Goal: Task Accomplishment & Management: Use online tool/utility

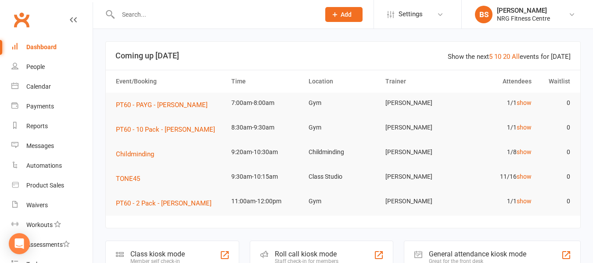
click at [163, 17] on input "text" at bounding box center [215, 14] width 199 height 12
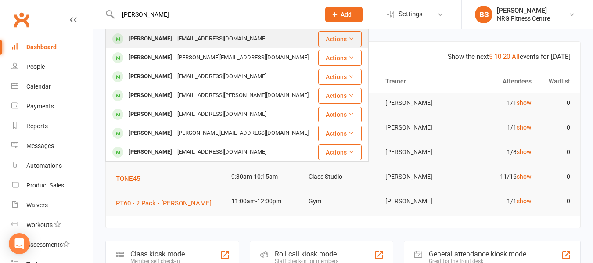
type input "gracie"
click at [186, 41] on div "gracie91007@gmail.com" at bounding box center [222, 39] width 94 height 13
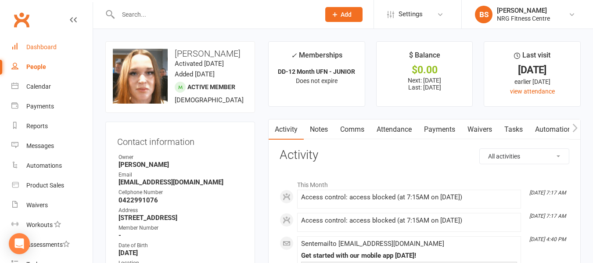
click at [40, 48] on div "Dashboard" at bounding box center [41, 46] width 30 height 7
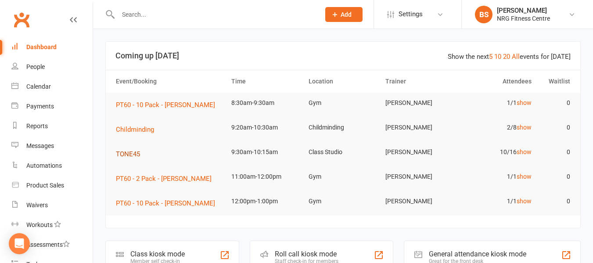
click at [124, 155] on span "TONE45" at bounding box center [128, 154] width 24 height 8
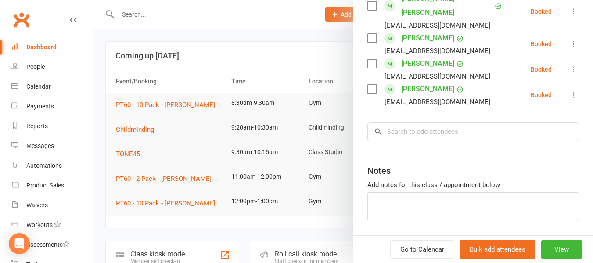
scroll to position [307, 0]
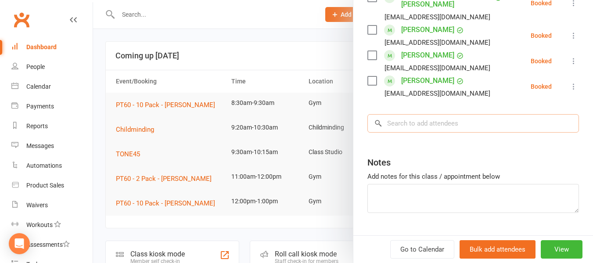
click at [410, 118] on input "search" at bounding box center [474, 123] width 212 height 18
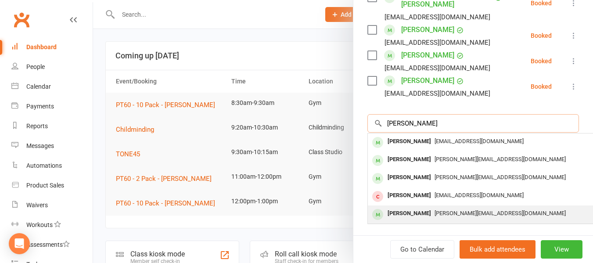
type input "alic"
click at [423, 212] on div "[PERSON_NAME]" at bounding box center [409, 213] width 51 height 13
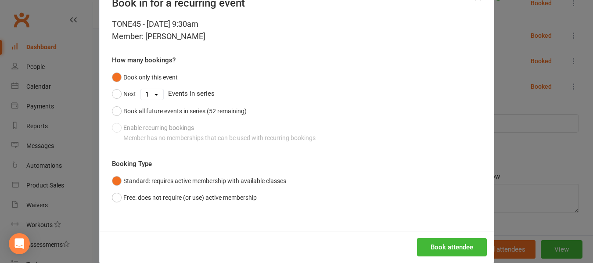
scroll to position [43, 0]
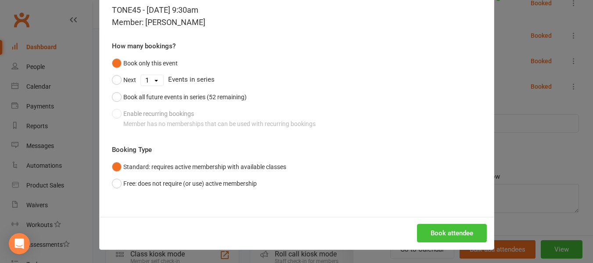
click at [460, 231] on button "Book attendee" at bounding box center [452, 233] width 70 height 18
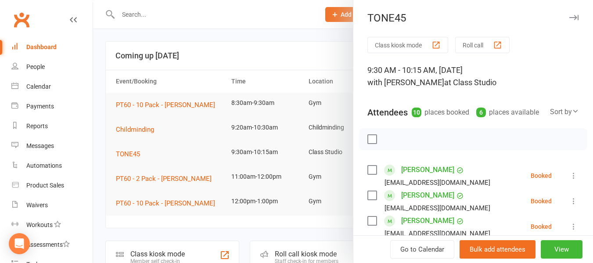
scroll to position [0, 0]
click at [150, 18] on div at bounding box center [343, 131] width 500 height 263
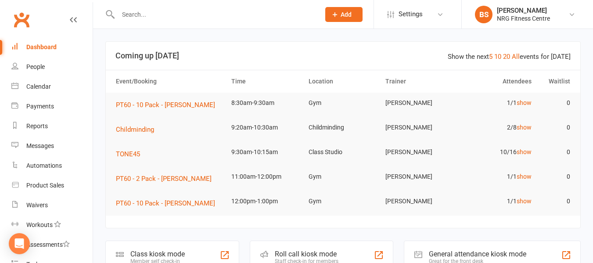
click at [153, 14] on input "text" at bounding box center [215, 14] width 199 height 12
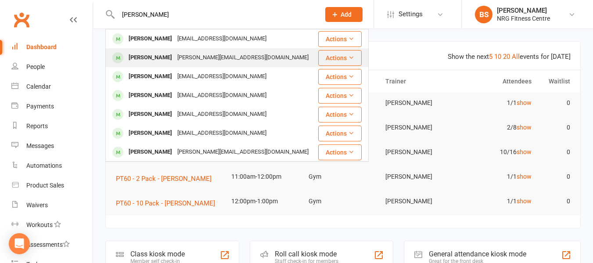
type input "harris"
click at [202, 58] on div "[PERSON_NAME][EMAIL_ADDRESS][DOMAIN_NAME]" at bounding box center [243, 57] width 137 height 13
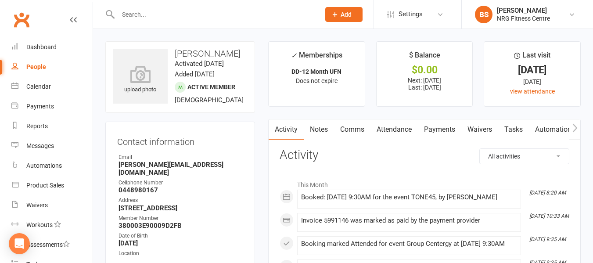
click at [573, 128] on icon "button" at bounding box center [575, 127] width 5 height 9
click at [435, 130] on link "Mobile App" at bounding box center [441, 129] width 47 height 20
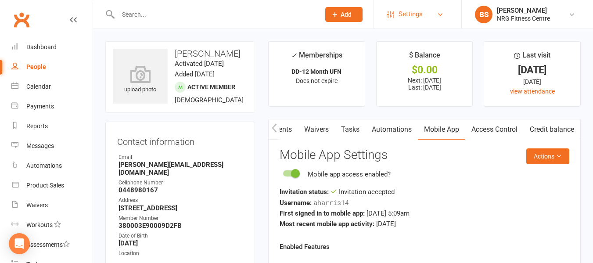
click at [446, 15] on link "Settings" at bounding box center [417, 14] width 61 height 20
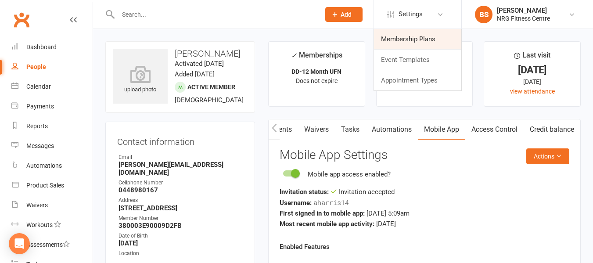
click at [414, 38] on link "Membership Plans" at bounding box center [417, 39] width 87 height 20
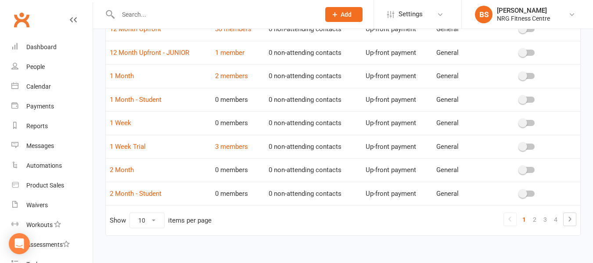
scroll to position [160, 0]
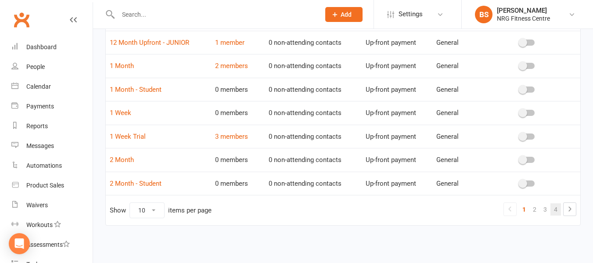
click at [556, 209] on link "4" at bounding box center [556, 209] width 11 height 12
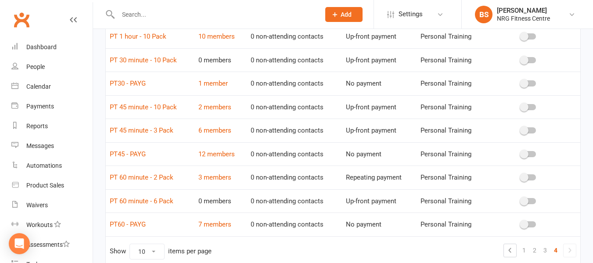
scroll to position [137, 0]
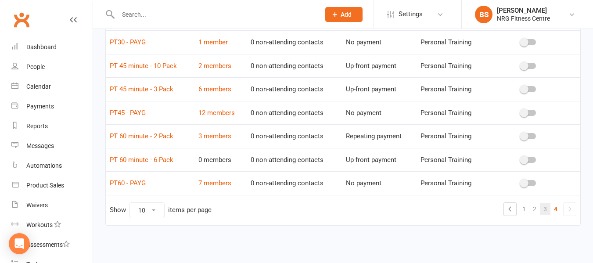
click at [546, 209] on link "3" at bounding box center [545, 209] width 11 height 12
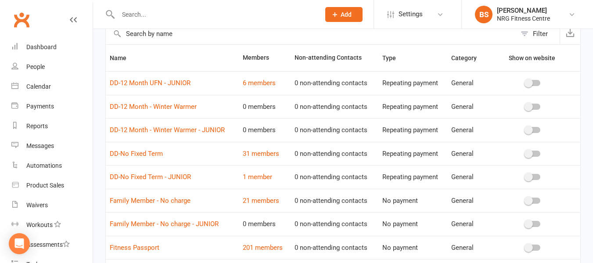
scroll to position [160, 0]
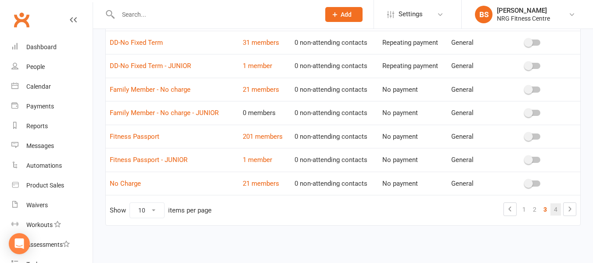
click at [557, 210] on link "4" at bounding box center [556, 209] width 11 height 12
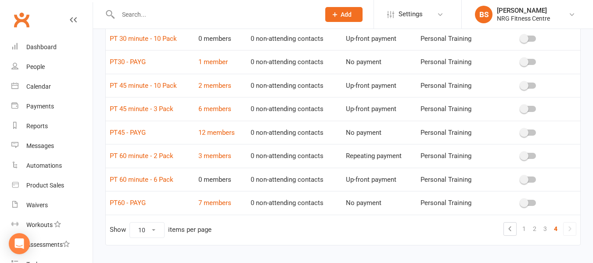
scroll to position [137, 0]
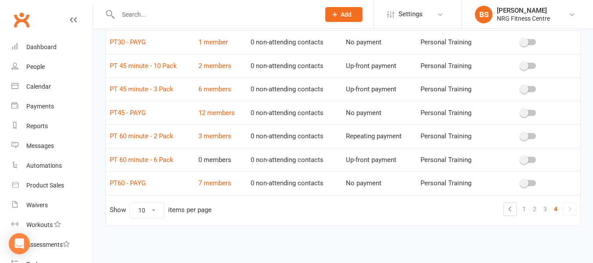
click at [157, 211] on select "10 25 50 100" at bounding box center [147, 210] width 34 height 15
select select "100"
click at [130, 203] on select "10 25 50 100" at bounding box center [147, 210] width 34 height 15
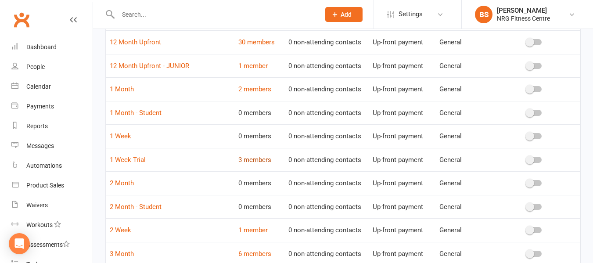
click at [259, 163] on link "3 members" at bounding box center [254, 160] width 33 height 8
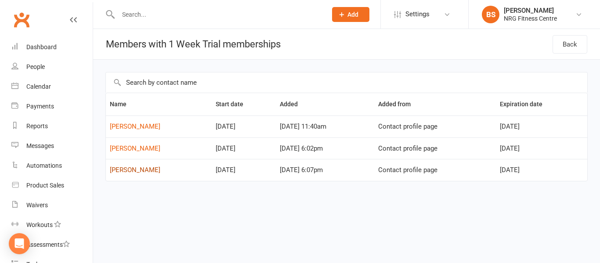
click at [135, 170] on link "Susanne Taylor" at bounding box center [135, 170] width 51 height 8
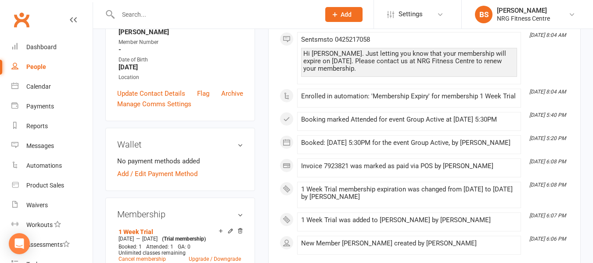
scroll to position [220, 0]
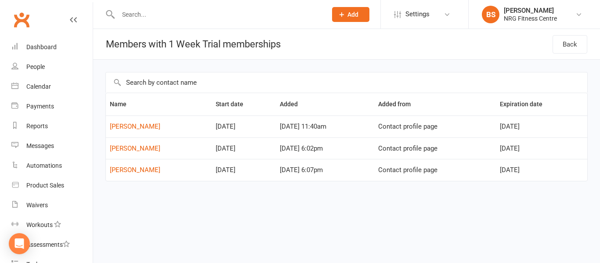
select select "100"
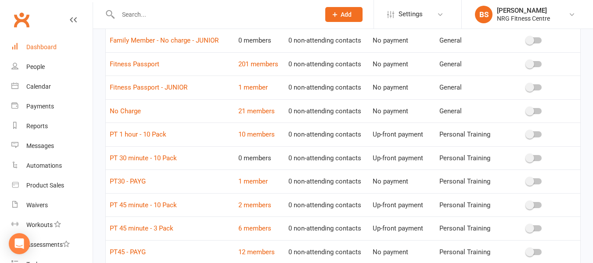
click at [48, 43] on link "Dashboard" at bounding box center [51, 47] width 81 height 20
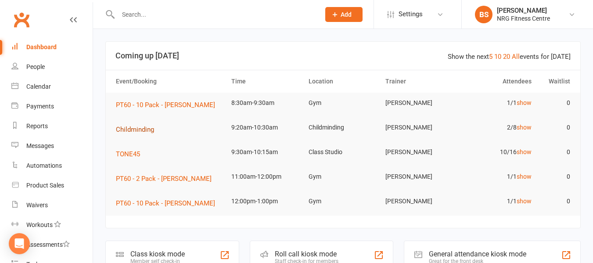
click at [137, 129] on span "Childminding" at bounding box center [135, 130] width 38 height 8
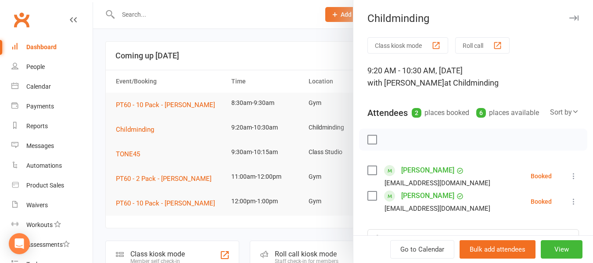
click at [97, 123] on div at bounding box center [343, 131] width 500 height 263
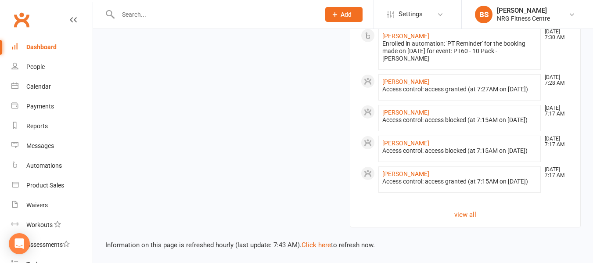
scroll to position [902, 0]
click at [471, 216] on link "view all" at bounding box center [465, 214] width 209 height 11
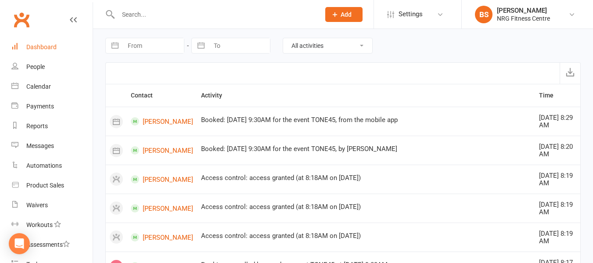
click at [51, 54] on link "Dashboard" at bounding box center [51, 47] width 81 height 20
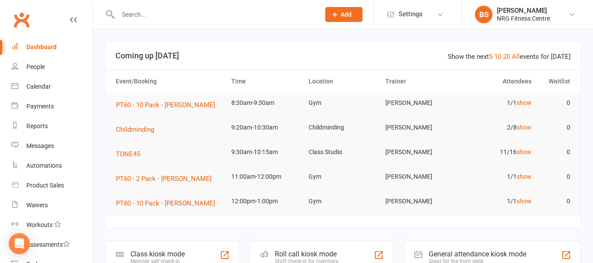
click at [158, 14] on input "text" at bounding box center [215, 14] width 199 height 12
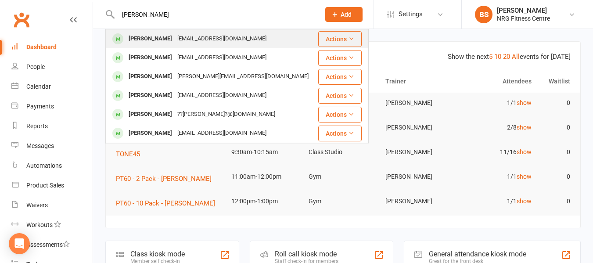
type input "miguel"
click at [172, 43] on div "Miguel Whittington" at bounding box center [150, 39] width 49 height 13
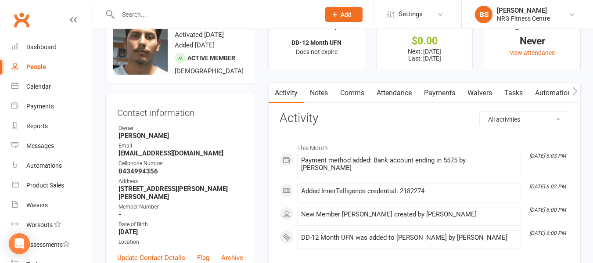
scroll to position [44, 0]
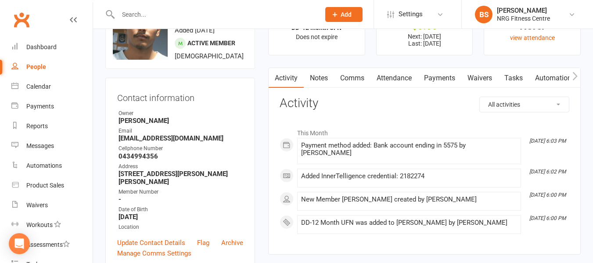
click at [165, 14] on input "text" at bounding box center [215, 14] width 199 height 12
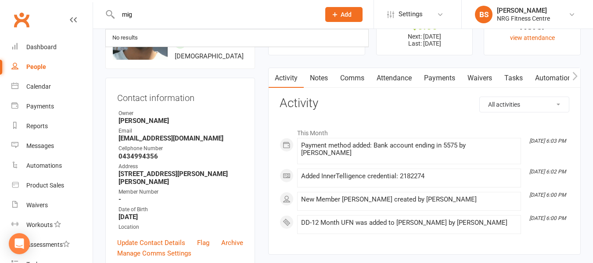
type input "migu"
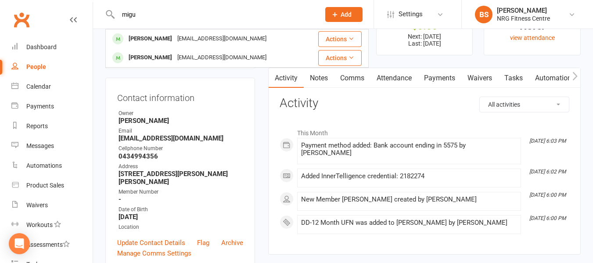
drag, startPoint x: 152, startPoint y: 13, endPoint x: 72, endPoint y: 7, distance: 80.2
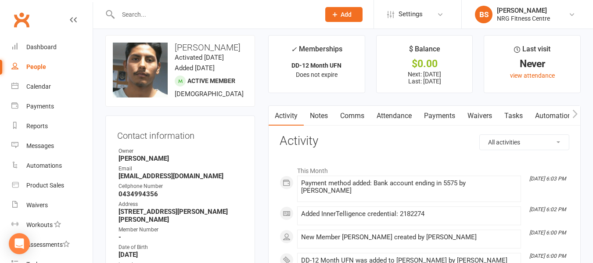
scroll to position [0, 0]
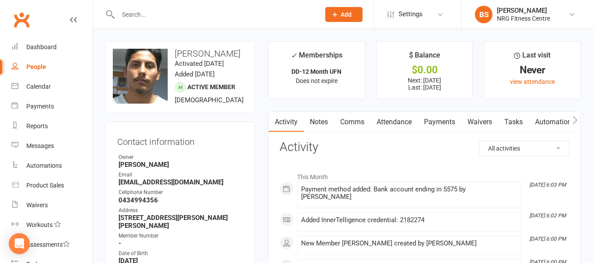
click at [573, 125] on button "button" at bounding box center [575, 122] width 11 height 20
click at [574, 123] on icon "button" at bounding box center [575, 120] width 5 height 8
click at [509, 125] on link "Access Control" at bounding box center [495, 122] width 58 height 20
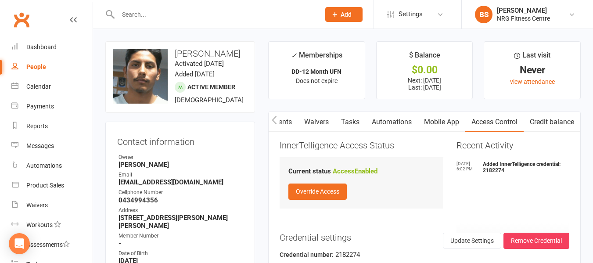
click at [273, 119] on icon "button" at bounding box center [274, 120] width 5 height 8
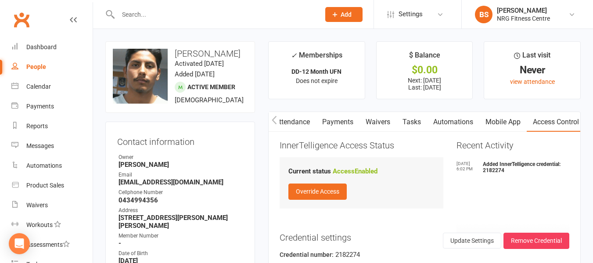
scroll to position [0, 102]
click at [273, 119] on icon "button" at bounding box center [274, 120] width 5 height 8
click at [435, 120] on link "Payments" at bounding box center [439, 122] width 43 height 20
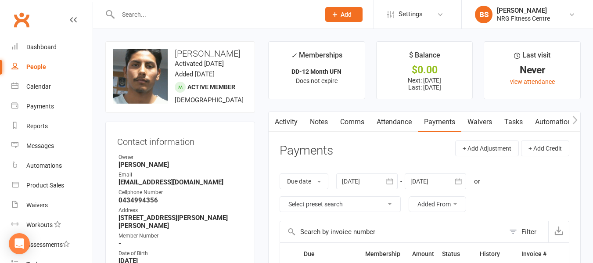
click at [184, 12] on input "text" at bounding box center [215, 14] width 199 height 12
type input "miguel"
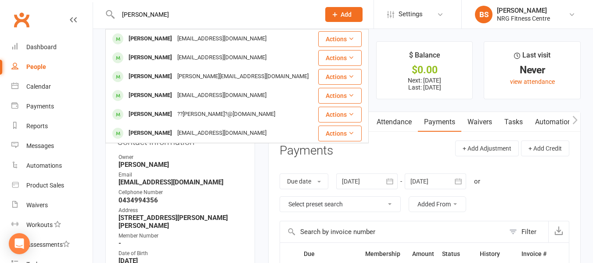
click at [402, 120] on link "Attendance" at bounding box center [394, 122] width 47 height 20
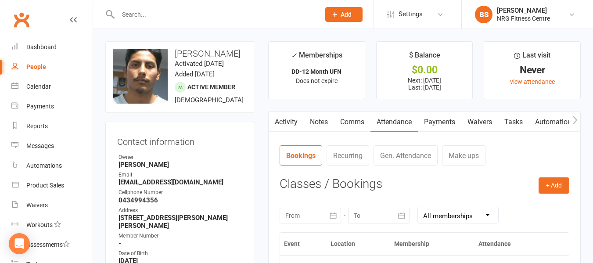
click at [441, 121] on link "Payments" at bounding box center [439, 122] width 43 height 20
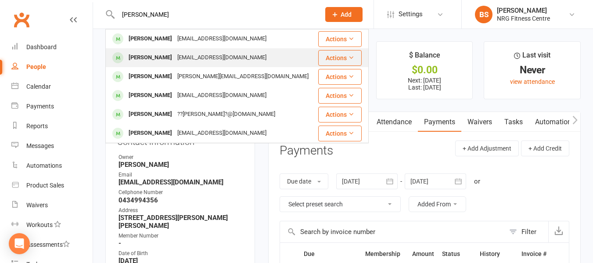
type input "miguel"
click at [204, 58] on div "miguelwhittington31@gmail.com" at bounding box center [222, 57] width 94 height 13
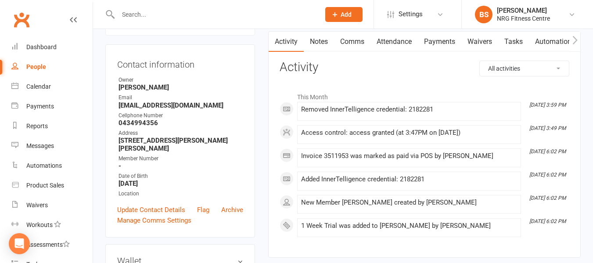
scroll to position [44, 0]
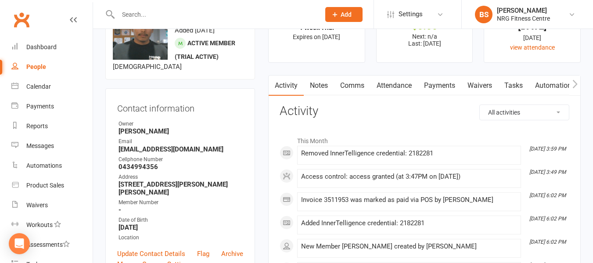
click at [315, 83] on link "Notes" at bounding box center [319, 86] width 30 height 20
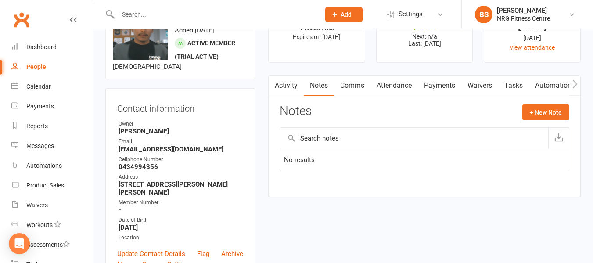
click at [289, 83] on link "Activity" at bounding box center [286, 86] width 35 height 20
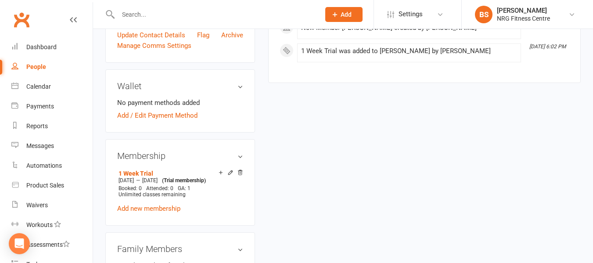
scroll to position [351, 0]
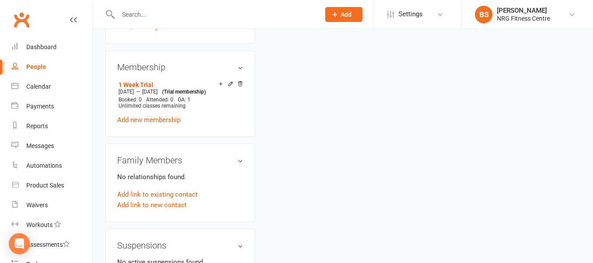
click at [185, 18] on input "text" at bounding box center [215, 14] width 199 height 12
type input "m"
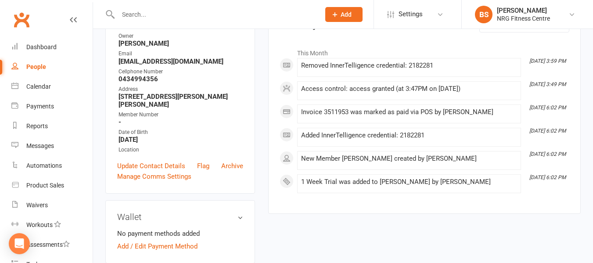
scroll to position [0, 0]
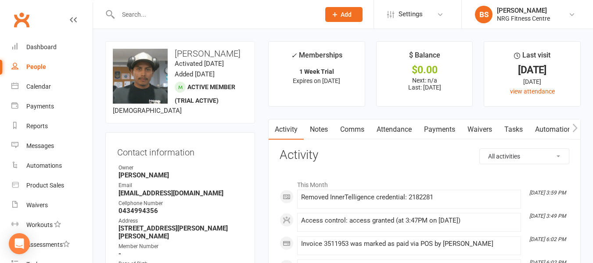
click at [577, 131] on icon "button" at bounding box center [575, 127] width 5 height 9
click at [501, 130] on link "Access Control" at bounding box center [495, 129] width 58 height 20
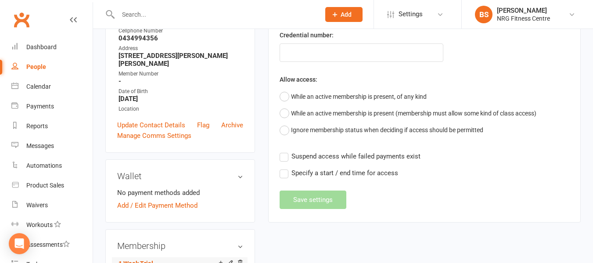
scroll to position [176, 0]
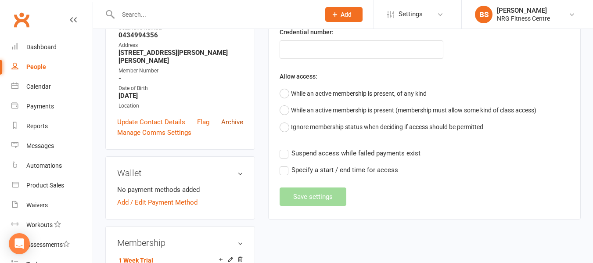
click at [237, 126] on link "Archive" at bounding box center [232, 122] width 22 height 11
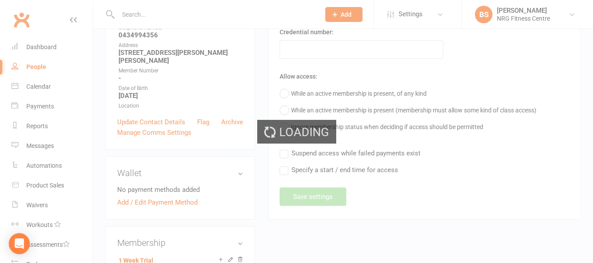
select select "100"
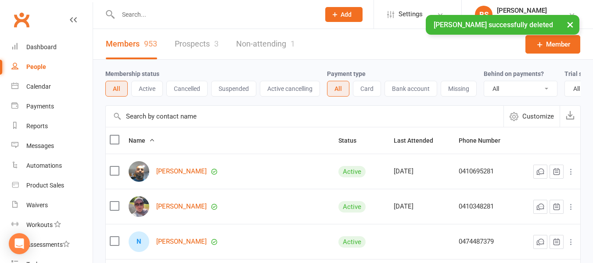
click at [186, 12] on input "text" at bounding box center [215, 14] width 199 height 12
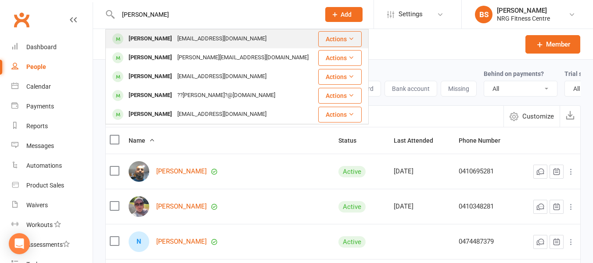
type input "miguel"
click at [173, 34] on div "Miguel Whittington" at bounding box center [150, 39] width 49 height 13
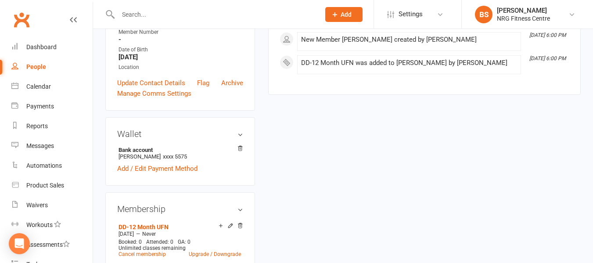
scroll to position [307, 0]
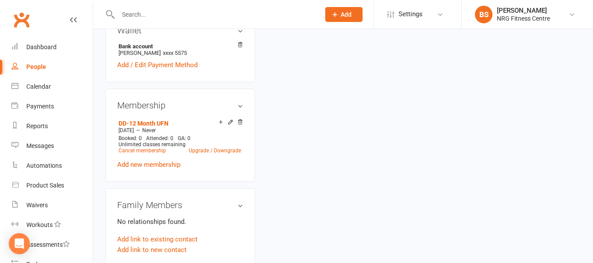
click at [163, 14] on input "text" at bounding box center [215, 14] width 199 height 12
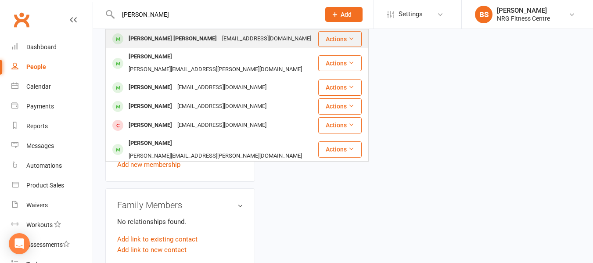
type input "hartnett"
click at [188, 40] on div "Jenene Maree HARTNETT" at bounding box center [173, 39] width 94 height 13
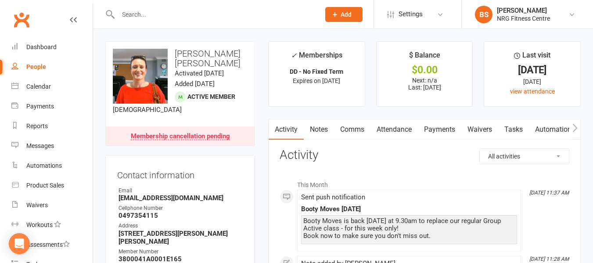
click at [441, 126] on link "Payments" at bounding box center [439, 129] width 43 height 20
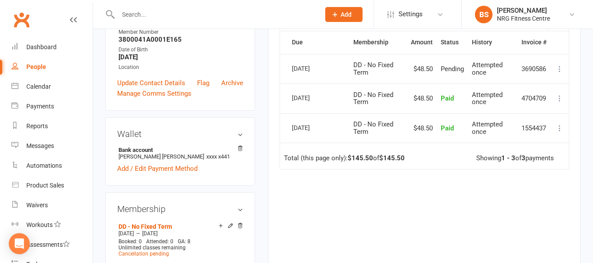
scroll to position [176, 0]
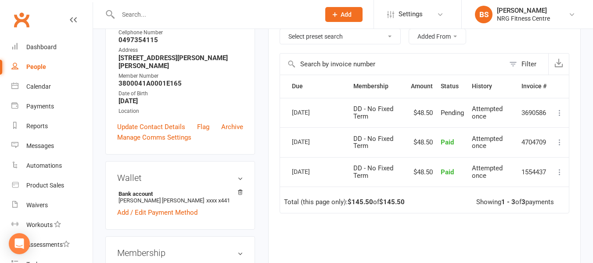
click at [178, 16] on input "text" at bounding box center [215, 14] width 199 height 12
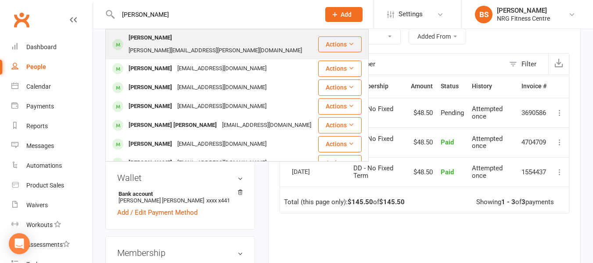
type input "alison"
click at [178, 44] on div "foreman.alison@yahoo.com" at bounding box center [215, 50] width 179 height 13
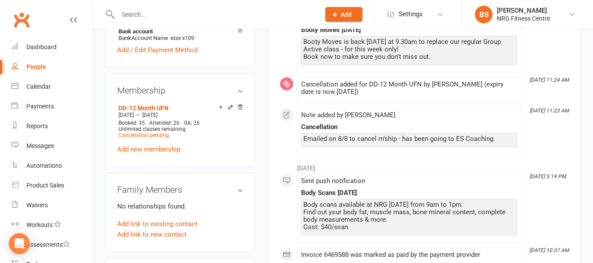
scroll to position [351, 0]
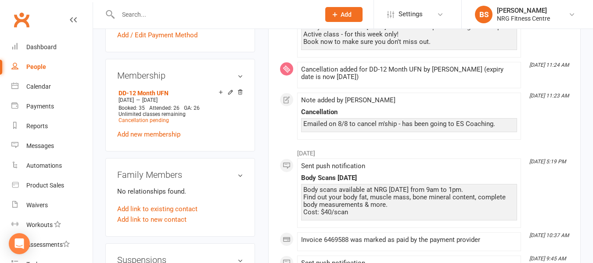
click at [170, 13] on input "text" at bounding box center [215, 14] width 199 height 12
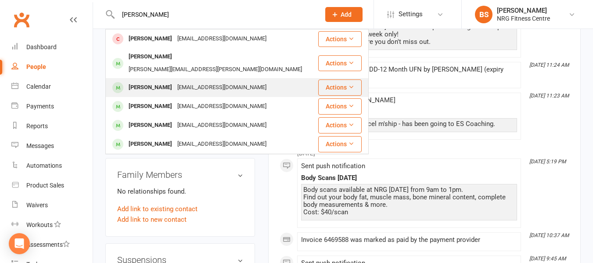
type input "wells"
click at [183, 81] on div "tylergeorgewells@hotmail.com" at bounding box center [222, 87] width 94 height 13
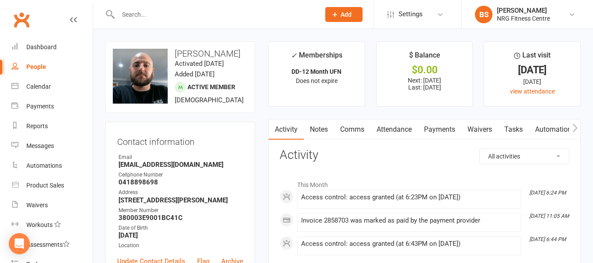
click at [433, 130] on link "Payments" at bounding box center [439, 129] width 43 height 20
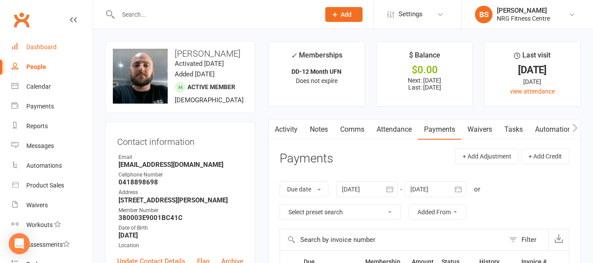
click at [47, 49] on div "Dashboard" at bounding box center [41, 46] width 30 height 7
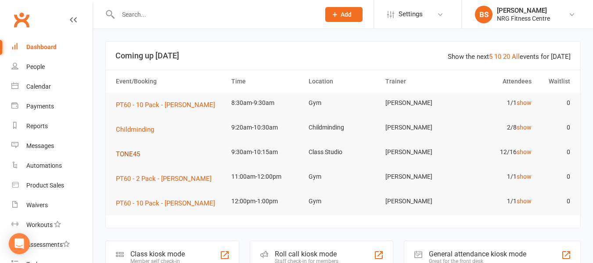
click at [134, 155] on span "TONE45" at bounding box center [128, 154] width 24 height 8
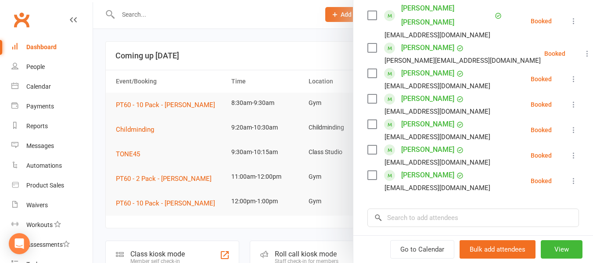
scroll to position [305, 0]
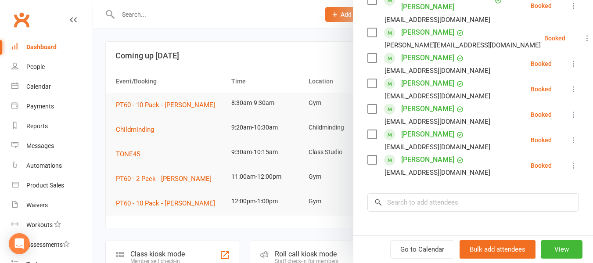
click at [95, 130] on div at bounding box center [343, 131] width 500 height 263
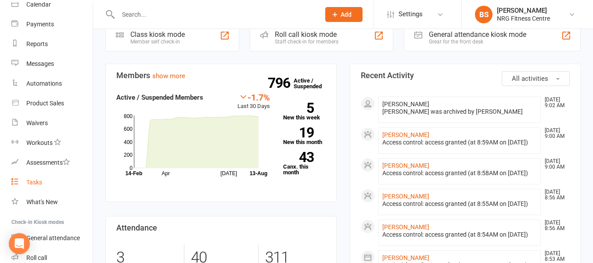
scroll to position [140, 0]
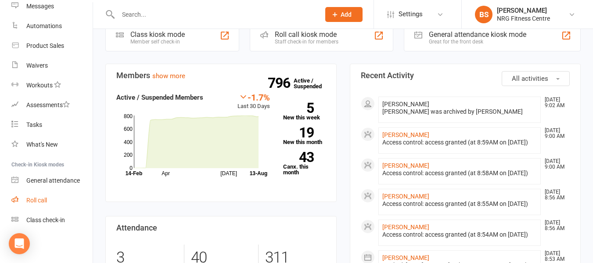
click at [38, 195] on link "Roll call" at bounding box center [51, 201] width 81 height 20
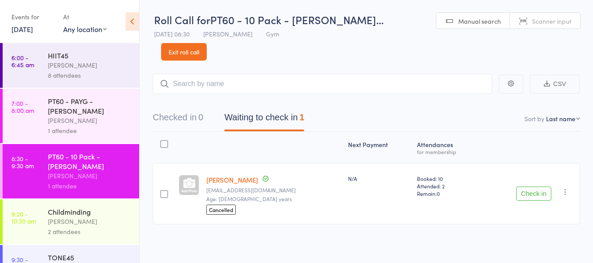
click at [542, 187] on button "Check in" at bounding box center [533, 194] width 35 height 14
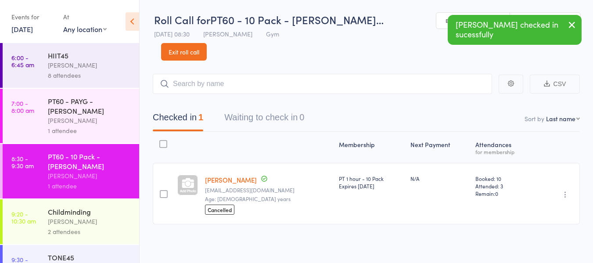
click at [82, 220] on div "[PERSON_NAME]" at bounding box center [90, 222] width 84 height 10
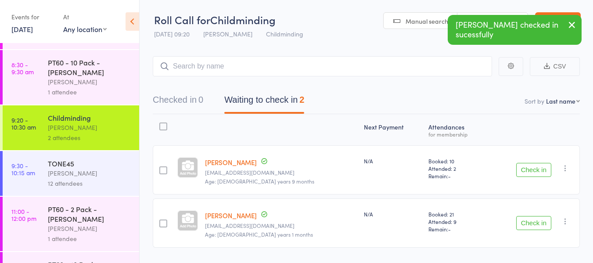
scroll to position [132, 0]
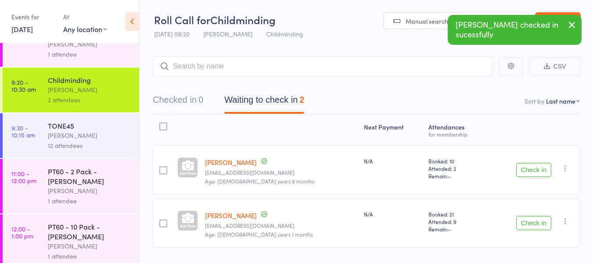
click at [83, 137] on div "[PERSON_NAME]" at bounding box center [90, 135] width 84 height 10
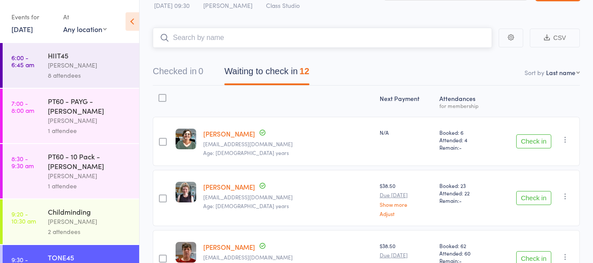
scroll to position [44, 0]
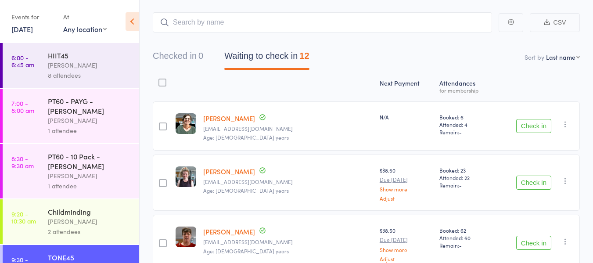
click at [527, 184] on button "Check in" at bounding box center [533, 183] width 35 height 14
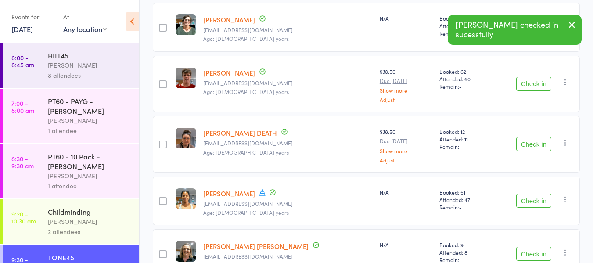
scroll to position [176, 0]
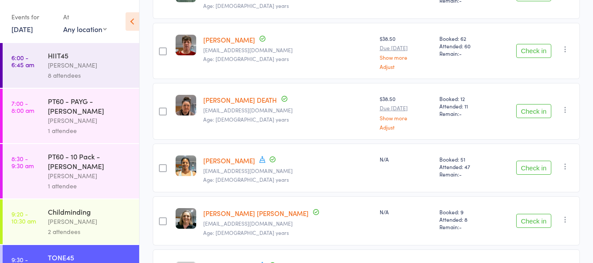
click at [534, 169] on button "Check in" at bounding box center [533, 168] width 35 height 14
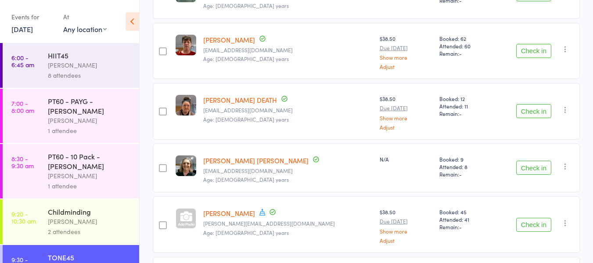
click at [521, 170] on button "Check in" at bounding box center [533, 168] width 35 height 14
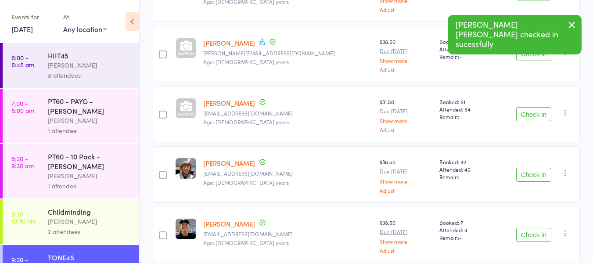
scroll to position [307, 0]
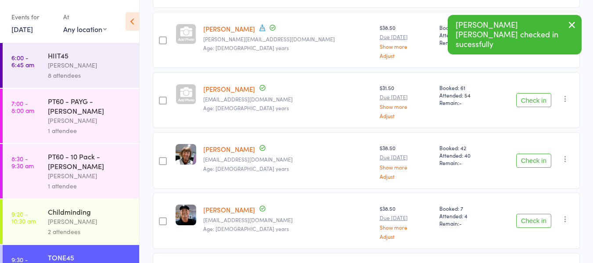
click at [538, 162] on button "Check in" at bounding box center [533, 161] width 35 height 14
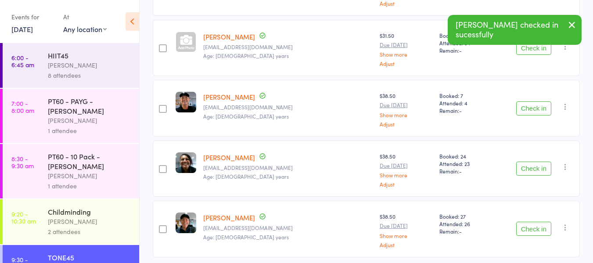
scroll to position [346, 0]
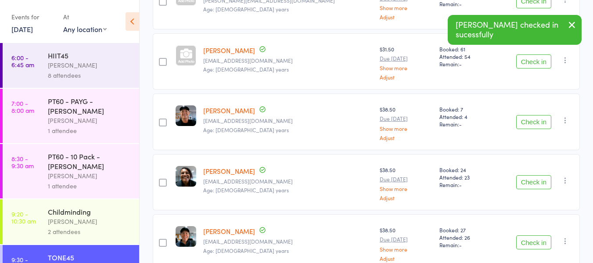
click at [532, 122] on button "Check in" at bounding box center [533, 122] width 35 height 14
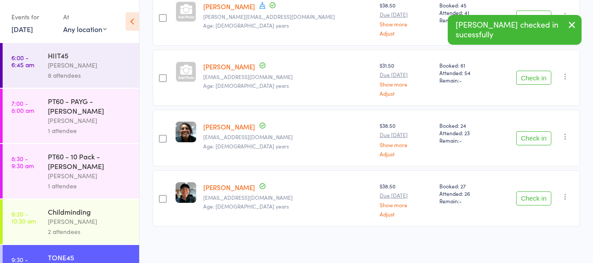
click at [537, 195] on button "Check in" at bounding box center [533, 198] width 35 height 14
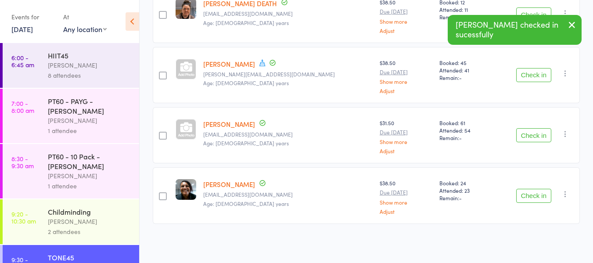
scroll to position [270, 0]
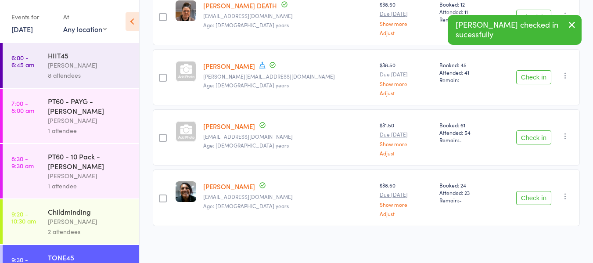
click at [528, 198] on button "Check in" at bounding box center [533, 198] width 35 height 14
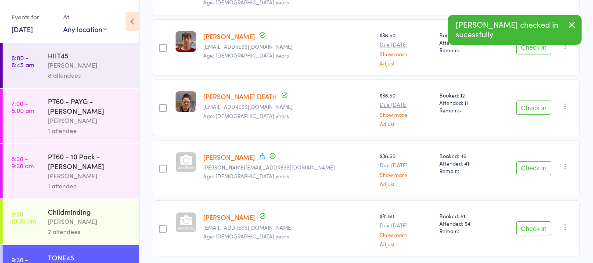
scroll to position [210, 0]
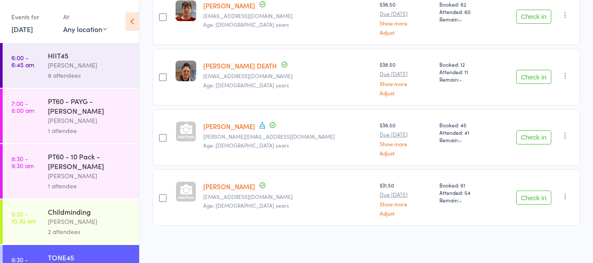
click at [531, 197] on button "Check in" at bounding box center [533, 198] width 35 height 14
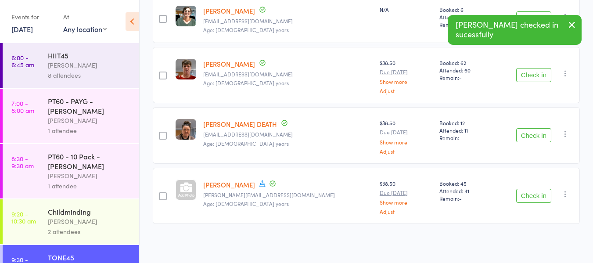
scroll to position [150, 0]
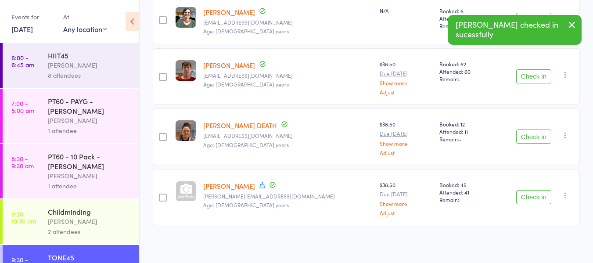
click at [531, 197] on button "Check in" at bounding box center [533, 197] width 35 height 14
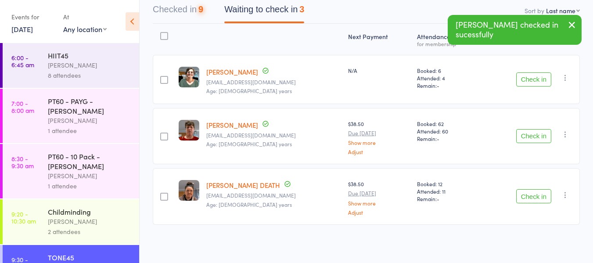
click at [531, 197] on button "Check in" at bounding box center [533, 196] width 35 height 14
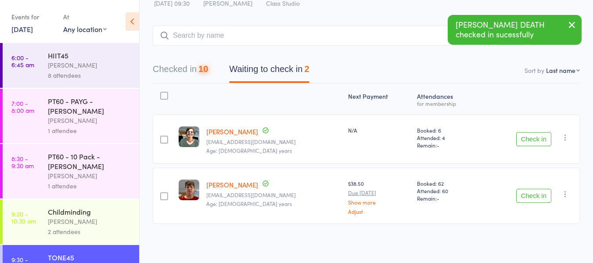
scroll to position [30, 0]
click at [537, 137] on button "Check in" at bounding box center [533, 140] width 35 height 14
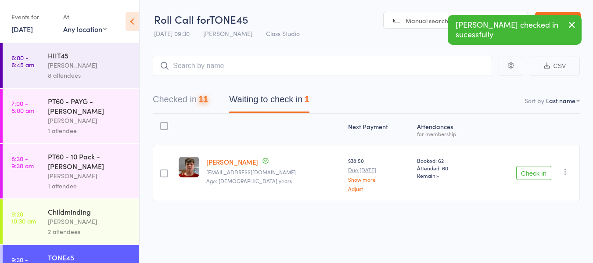
scroll to position [0, 0]
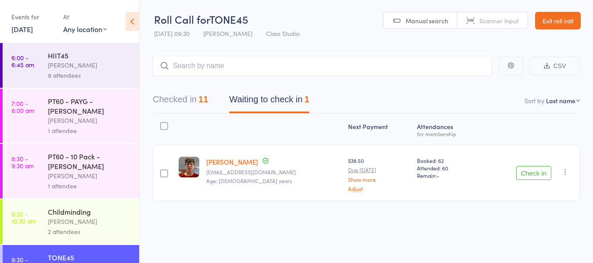
click at [542, 174] on button "Check in" at bounding box center [533, 173] width 35 height 14
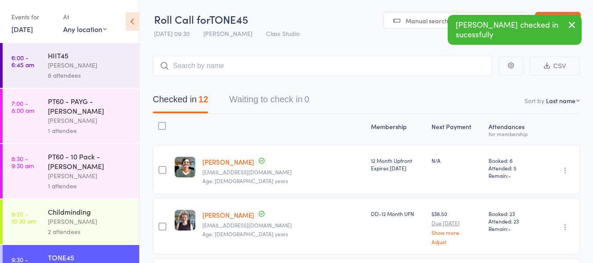
click at [571, 23] on icon "button" at bounding box center [572, 24] width 11 height 11
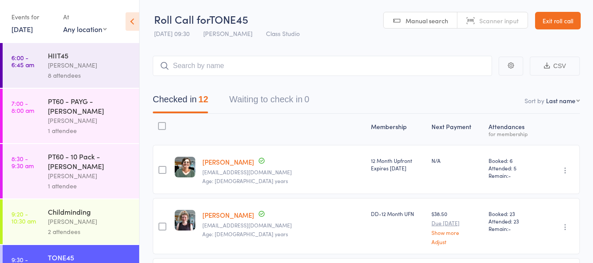
click at [567, 21] on link "Exit roll call" at bounding box center [558, 21] width 46 height 18
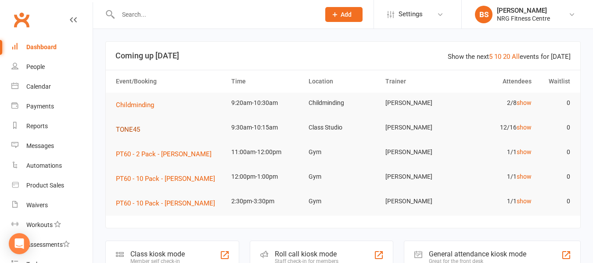
click at [121, 133] on span "TONE45" at bounding box center [128, 130] width 24 height 8
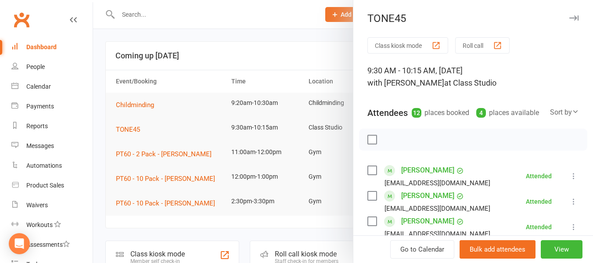
click at [131, 107] on div at bounding box center [343, 131] width 500 height 263
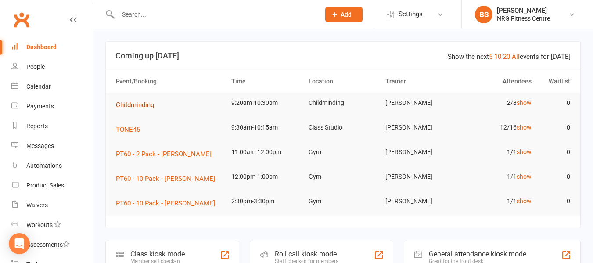
click at [136, 108] on span "Childminding" at bounding box center [135, 105] width 38 height 8
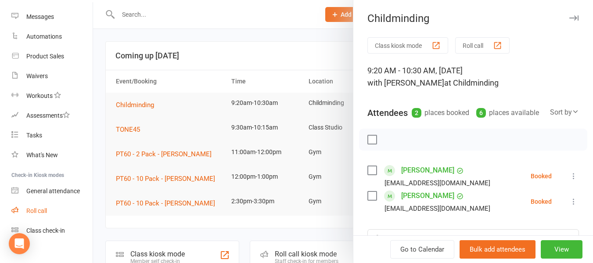
scroll to position [140, 0]
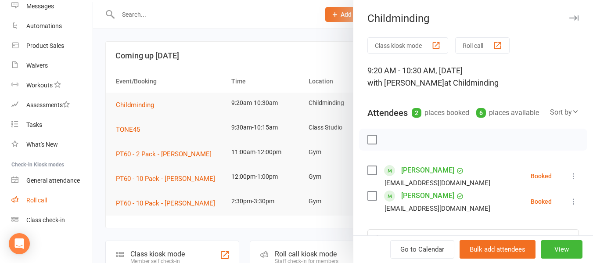
click at [51, 197] on link "Roll call" at bounding box center [51, 201] width 81 height 20
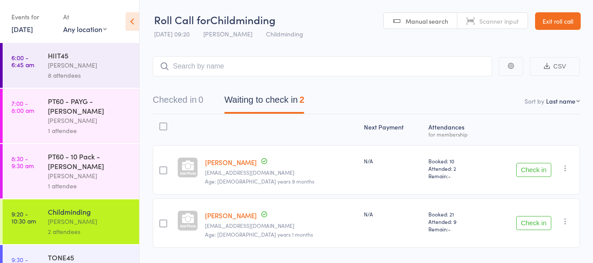
click at [527, 173] on button "Check in" at bounding box center [533, 170] width 35 height 14
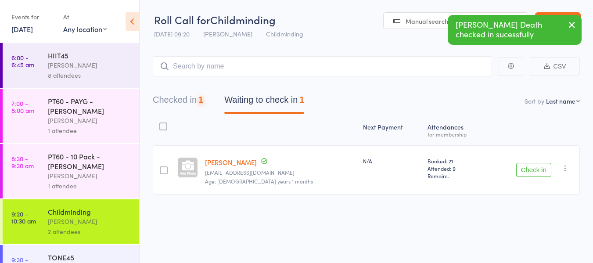
click at [531, 170] on button "Check in" at bounding box center [533, 170] width 35 height 14
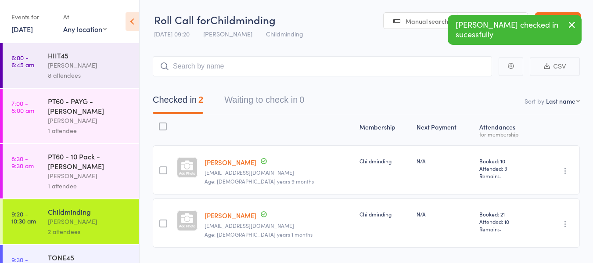
click at [571, 26] on icon "button" at bounding box center [572, 24] width 11 height 11
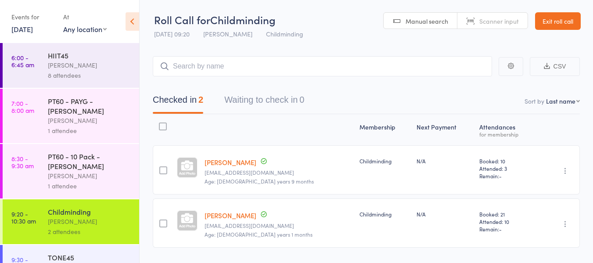
click at [572, 21] on link "Exit roll call" at bounding box center [558, 21] width 46 height 18
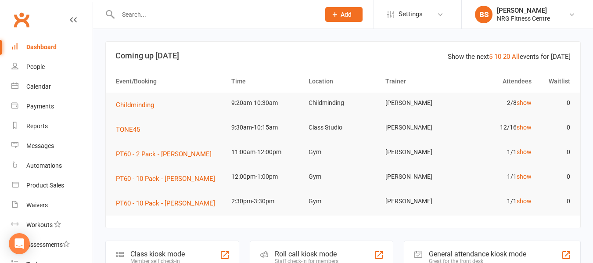
click at [150, 14] on input "text" at bounding box center [215, 14] width 199 height 12
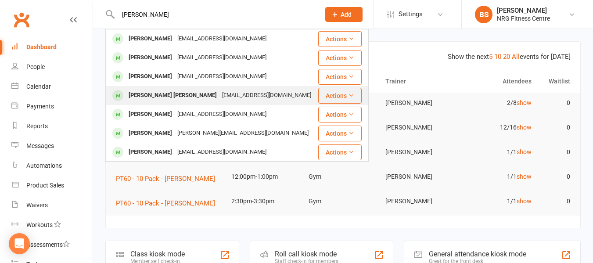
type input "hines"
click at [220, 97] on div "[EMAIL_ADDRESS][DOMAIN_NAME]" at bounding box center [267, 95] width 94 height 13
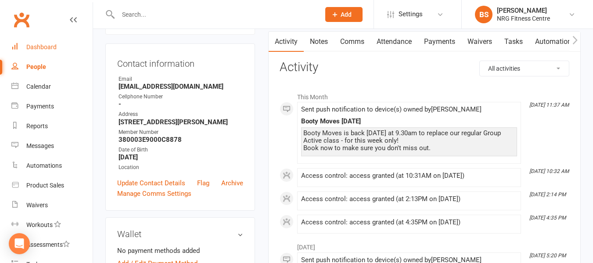
click at [35, 41] on link "Dashboard" at bounding box center [51, 47] width 81 height 20
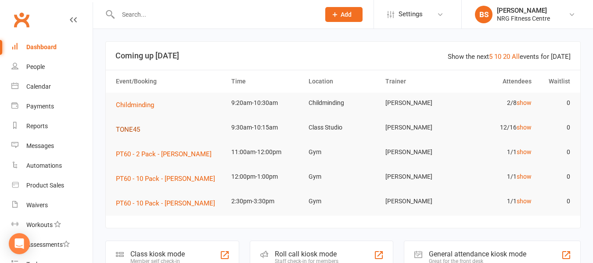
click at [126, 130] on span "TONE45" at bounding box center [128, 130] width 24 height 8
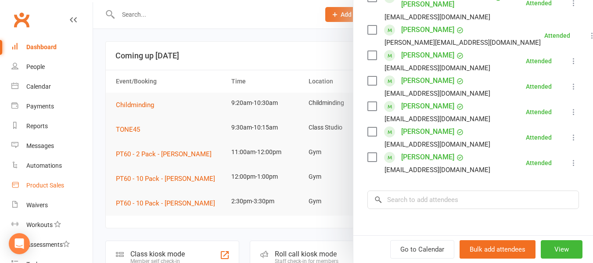
scroll to position [140, 0]
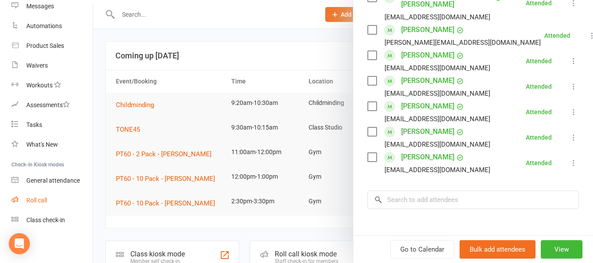
click at [39, 199] on div "Roll call" at bounding box center [36, 200] width 21 height 7
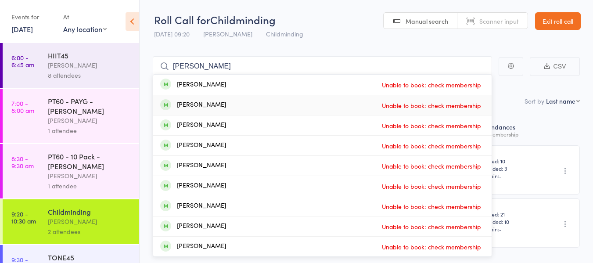
type input "karen"
click at [561, 16] on link "Exit roll call" at bounding box center [558, 21] width 46 height 18
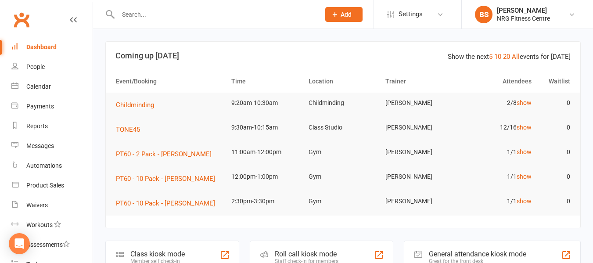
click at [156, 10] on input "text" at bounding box center [215, 14] width 199 height 12
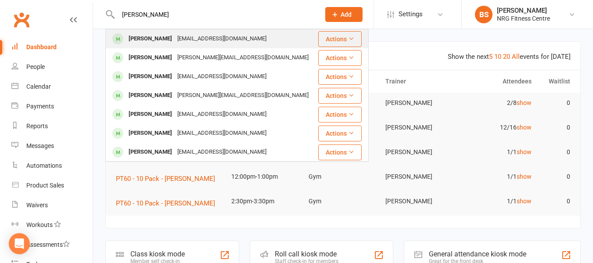
type input "[PERSON_NAME]"
click at [175, 40] on div "[EMAIL_ADDRESS][DOMAIN_NAME]" at bounding box center [222, 39] width 94 height 13
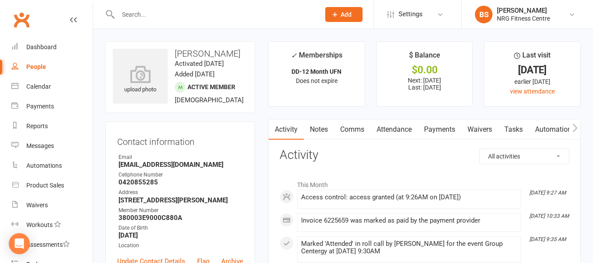
click at [447, 128] on link "Payments" at bounding box center [439, 129] width 43 height 20
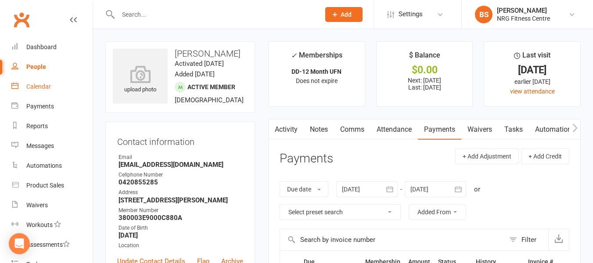
click at [39, 85] on div "Calendar" at bounding box center [38, 86] width 25 height 7
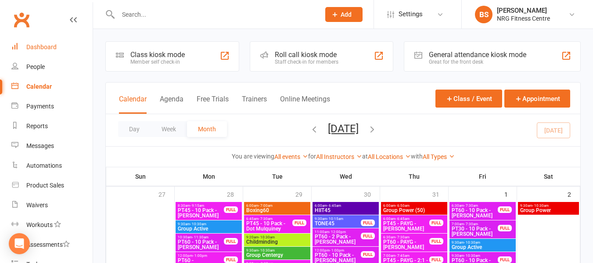
click at [43, 48] on div "Dashboard" at bounding box center [41, 46] width 30 height 7
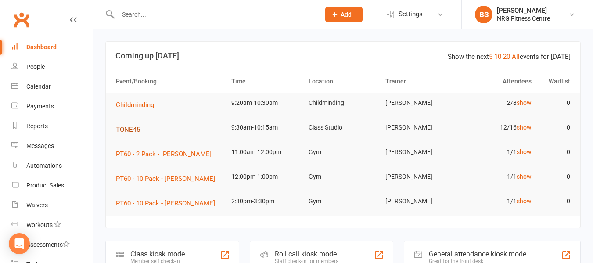
click at [131, 127] on span "TONE45" at bounding box center [128, 130] width 24 height 8
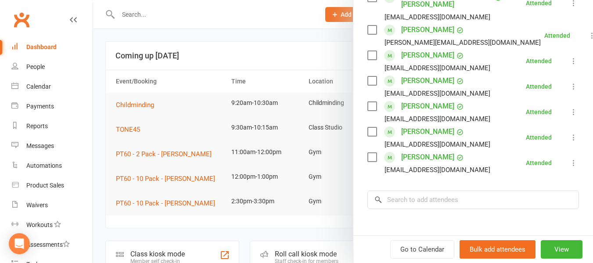
scroll to position [351, 0]
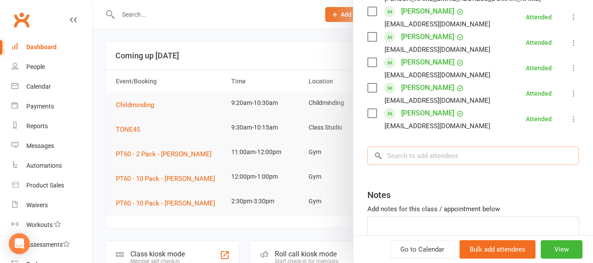
click at [454, 156] on input "search" at bounding box center [474, 156] width 212 height 18
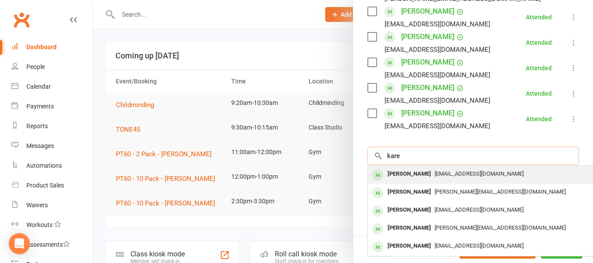
type input "kare"
click at [459, 170] on span "[EMAIL_ADDRESS][DOMAIN_NAME]" at bounding box center [479, 173] width 89 height 7
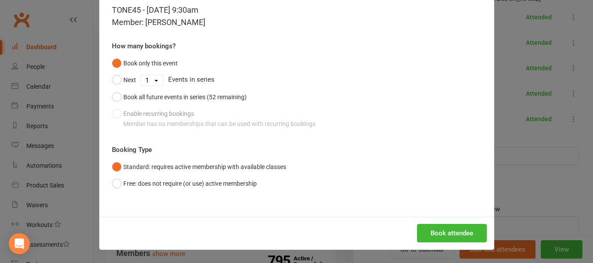
scroll to position [44, 0]
click at [445, 232] on button "Book attendee" at bounding box center [452, 233] width 70 height 18
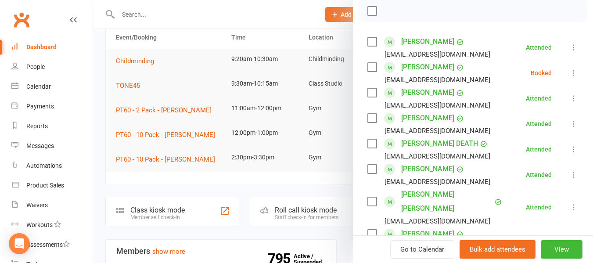
scroll to position [113, 0]
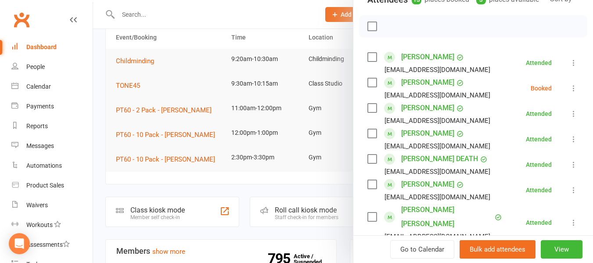
click at [96, 112] on div at bounding box center [343, 131] width 500 height 263
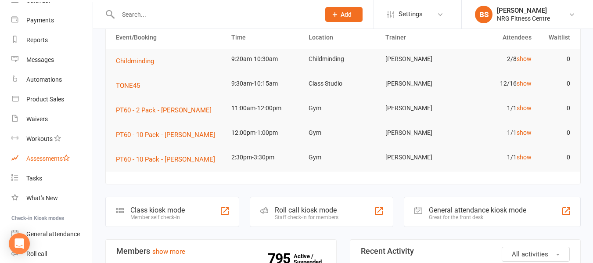
scroll to position [140, 0]
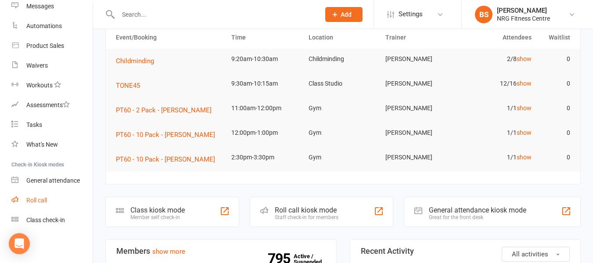
click at [37, 200] on div "Roll call" at bounding box center [36, 200] width 21 height 7
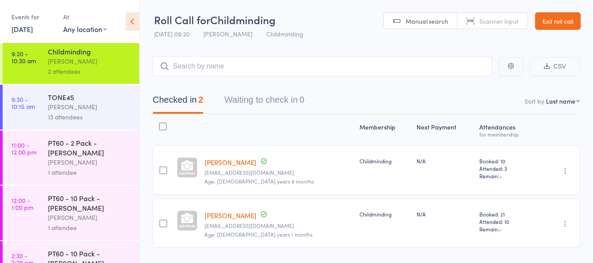
scroll to position [176, 0]
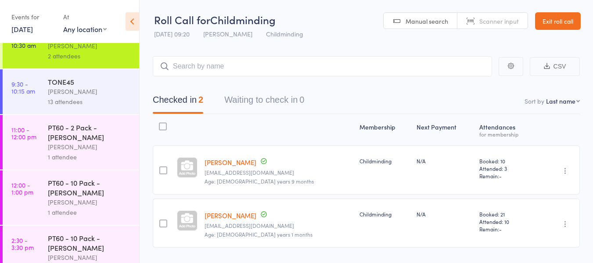
click at [72, 81] on div "TONE45" at bounding box center [90, 82] width 84 height 10
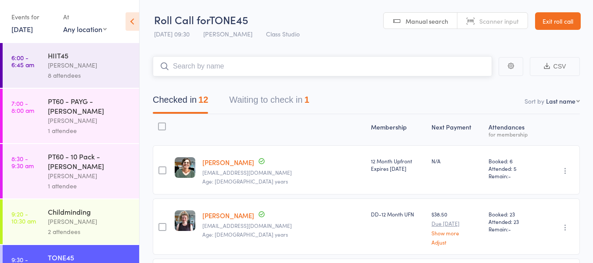
click at [286, 92] on button "Waiting to check in 1" at bounding box center [269, 101] width 80 height 23
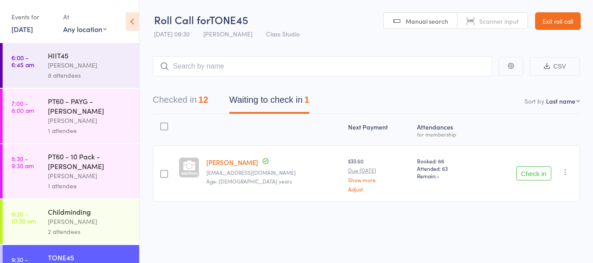
click at [538, 172] on button "Check in" at bounding box center [533, 173] width 35 height 14
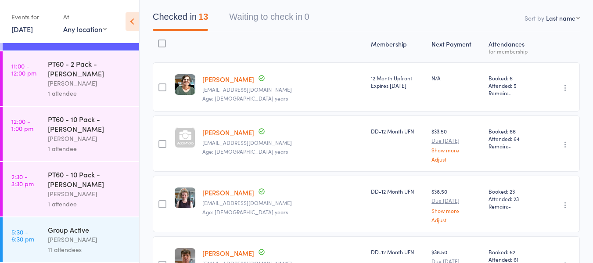
scroll to position [88, 0]
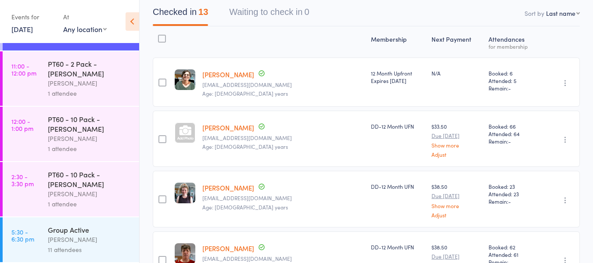
click at [77, 238] on div "[PERSON_NAME]" at bounding box center [90, 240] width 84 height 10
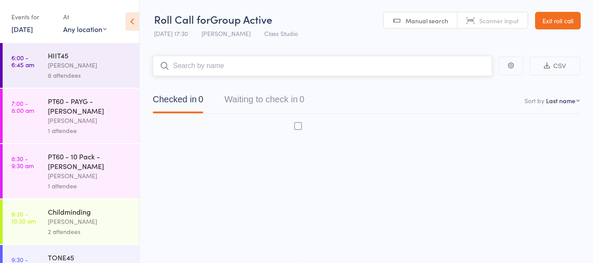
scroll to position [0, 0]
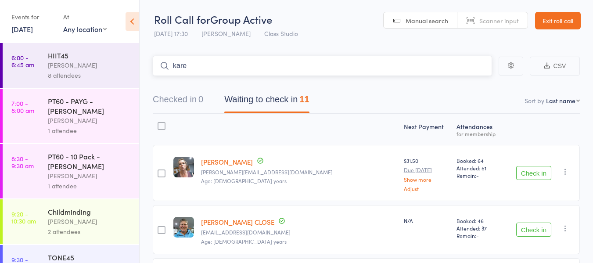
type input "[PERSON_NAME]"
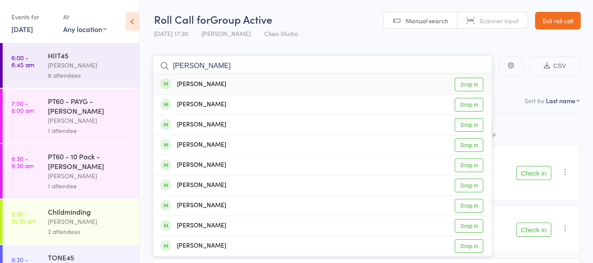
drag, startPoint x: 215, startPoint y: 65, endPoint x: 150, endPoint y: 75, distance: 65.8
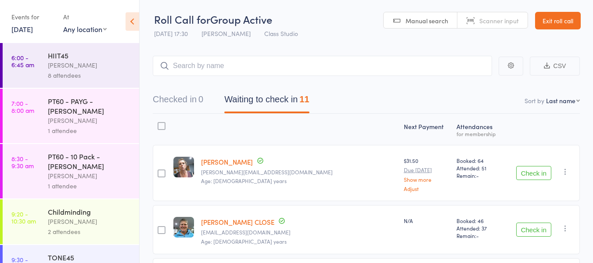
click at [556, 18] on link "Exit roll call" at bounding box center [558, 21] width 46 height 18
